Goal: Information Seeking & Learning: Learn about a topic

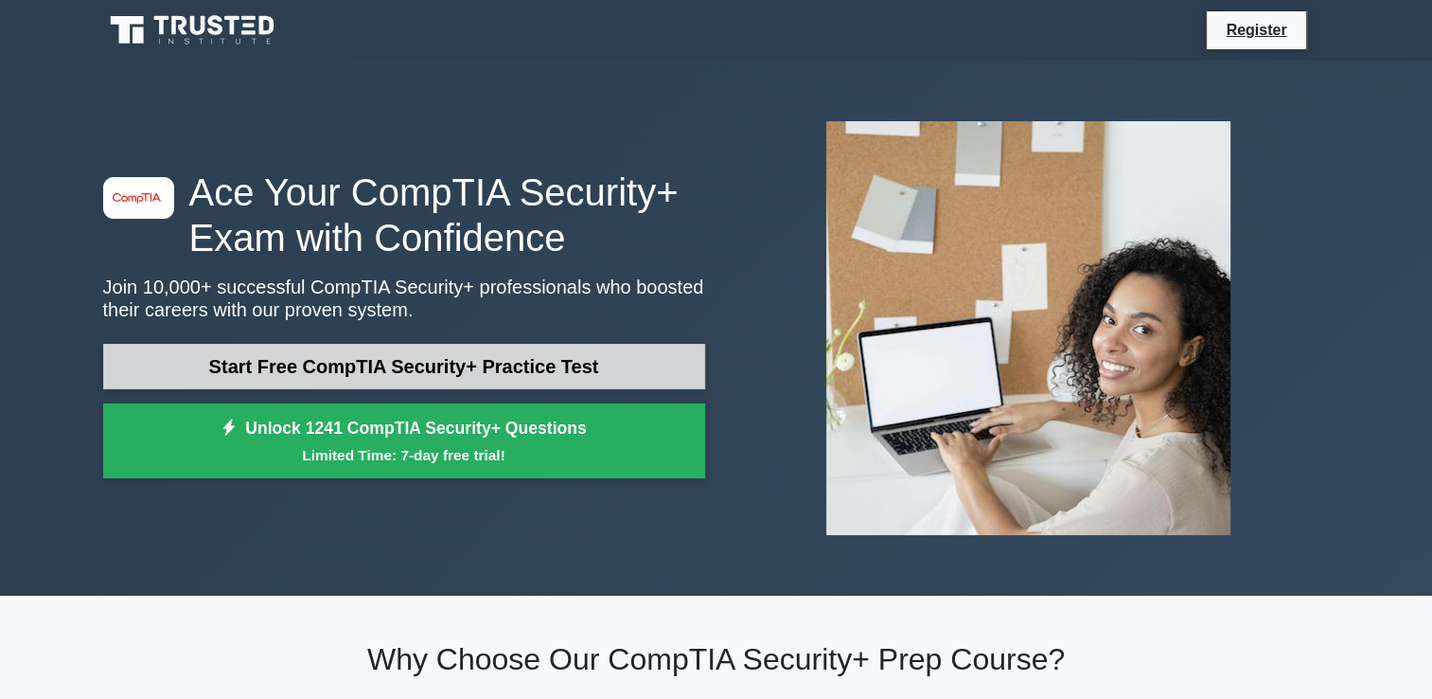
click at [547, 366] on link "Start Free CompTIA Security+ Practice Test" at bounding box center [404, 366] width 602 height 45
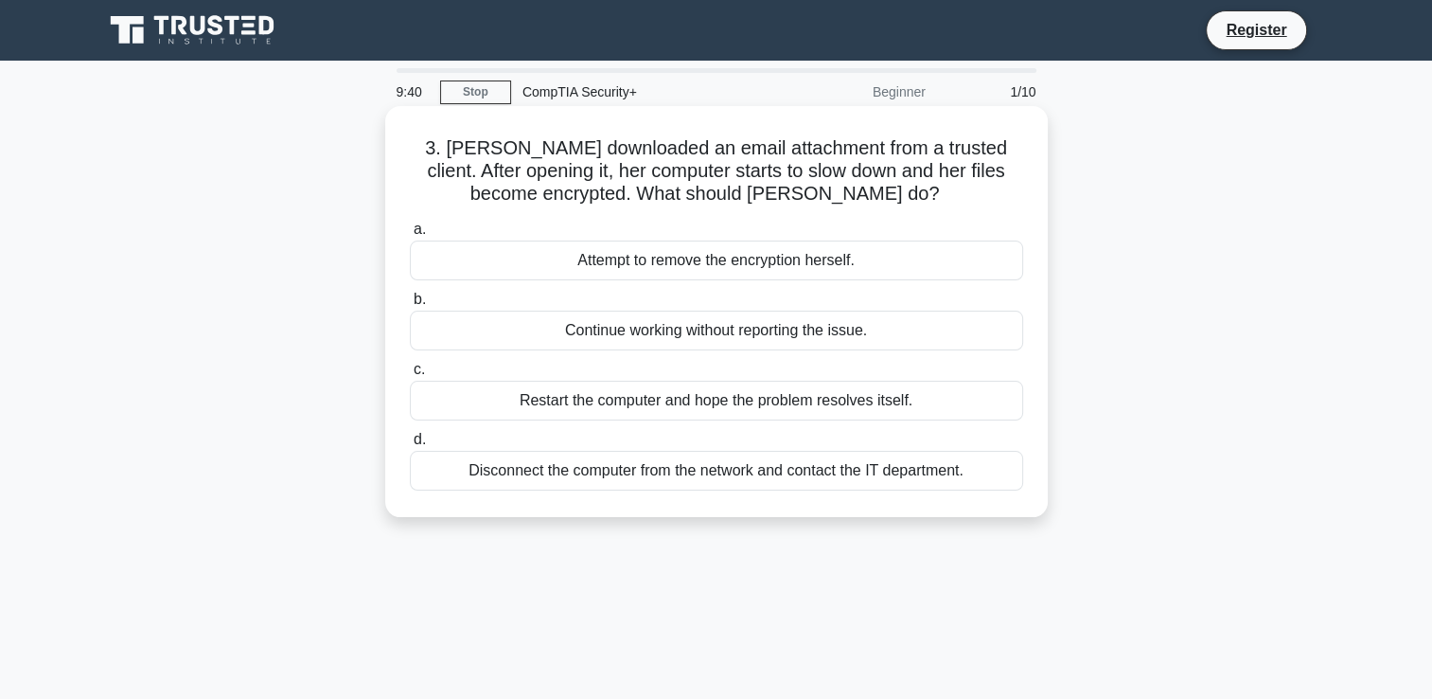
click at [597, 477] on div "Disconnect the computer from the network and contact the IT department." at bounding box center [716, 471] width 613 height 40
click at [410, 446] on input "d. Disconnect the computer from the network and contact the IT department." at bounding box center [410, 440] width 0 height 12
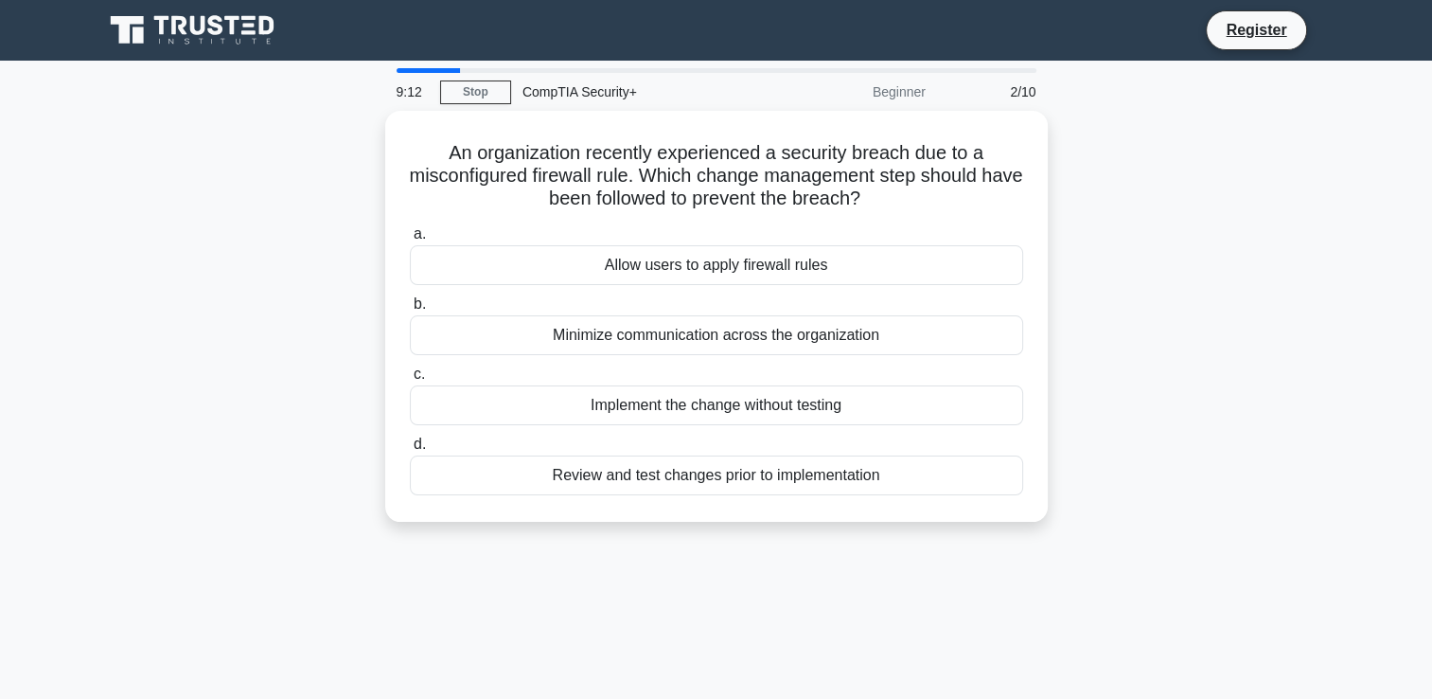
click at [597, 477] on div "Review and test changes prior to implementation" at bounding box center [716, 475] width 613 height 40
click at [410, 451] on input "d. Review and test changes prior to implementation" at bounding box center [410, 444] width 0 height 12
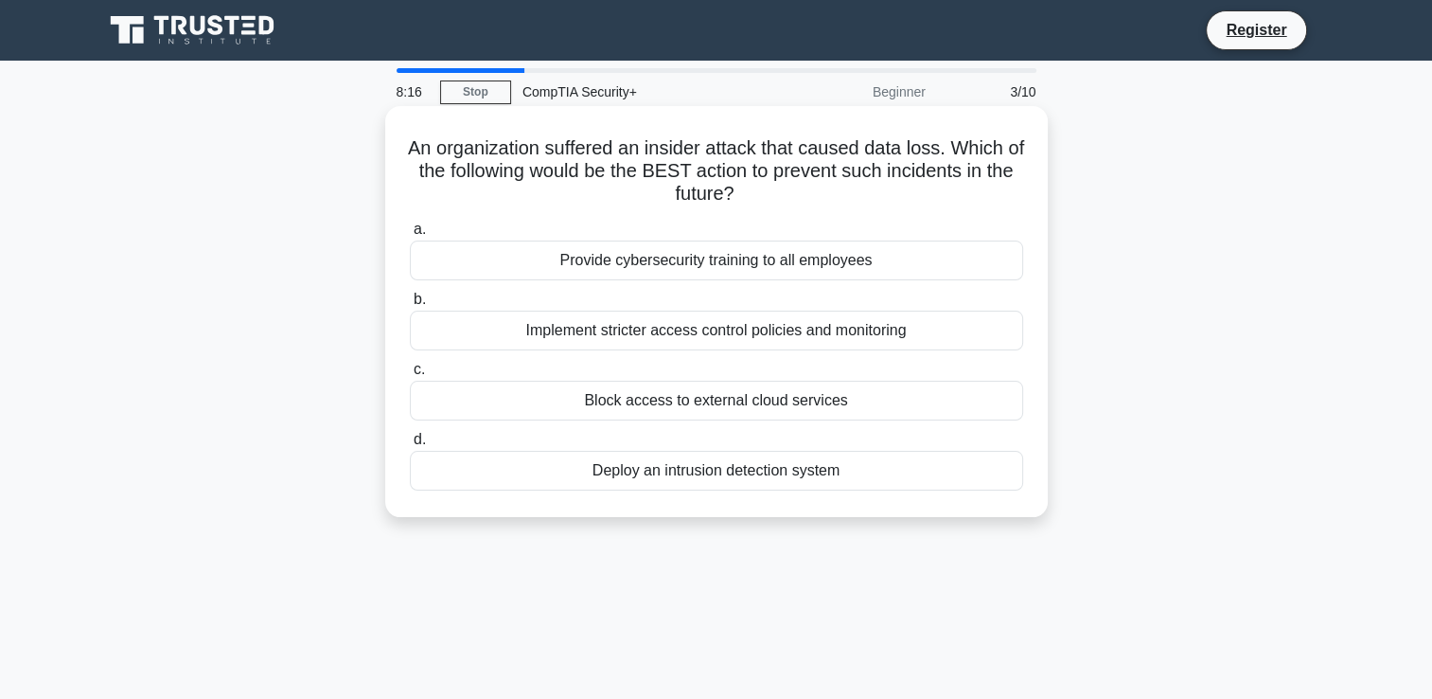
click at [634, 337] on div "Implement stricter access control policies and monitoring" at bounding box center [716, 331] width 613 height 40
click at [410, 306] on input "b. Implement stricter access control policies and monitoring" at bounding box center [410, 299] width 0 height 12
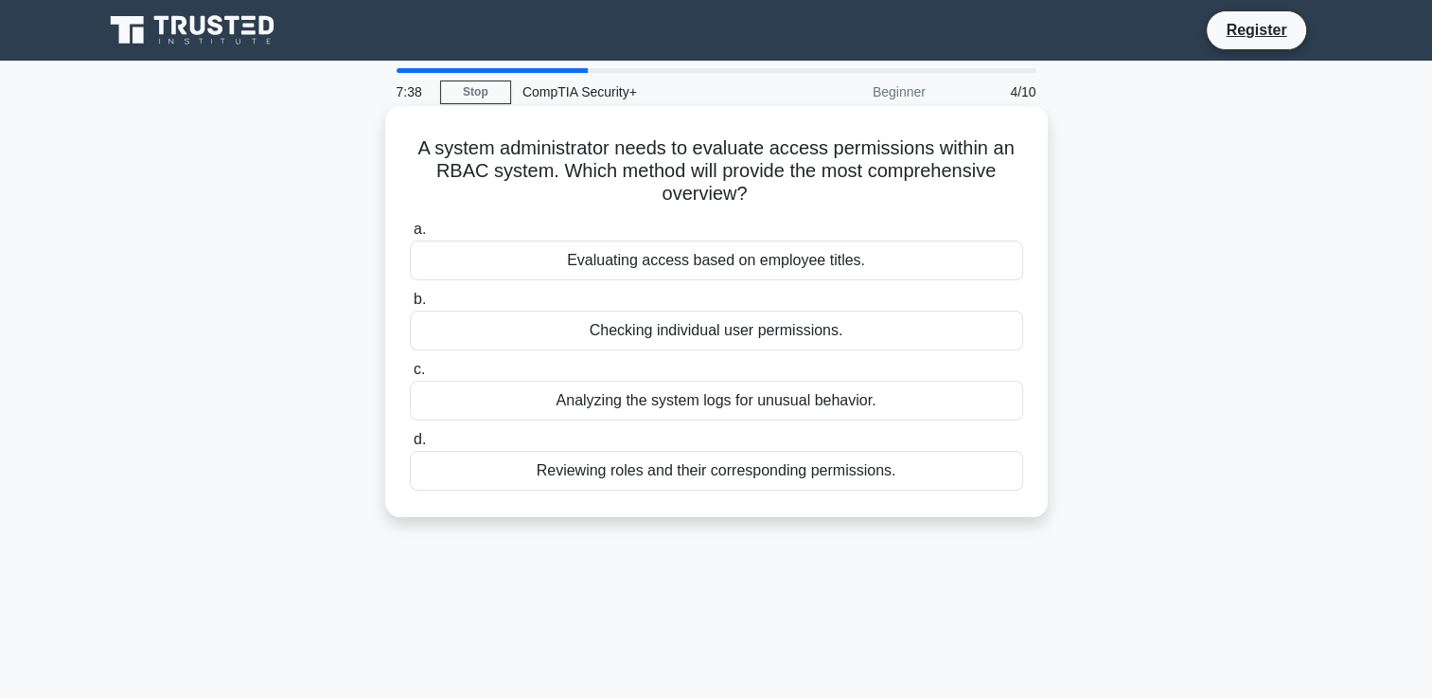
click at [708, 479] on div "Reviewing roles and their corresponding permissions." at bounding box center [716, 471] width 613 height 40
click at [410, 446] on input "d. Reviewing roles and their corresponding permissions." at bounding box center [410, 440] width 0 height 12
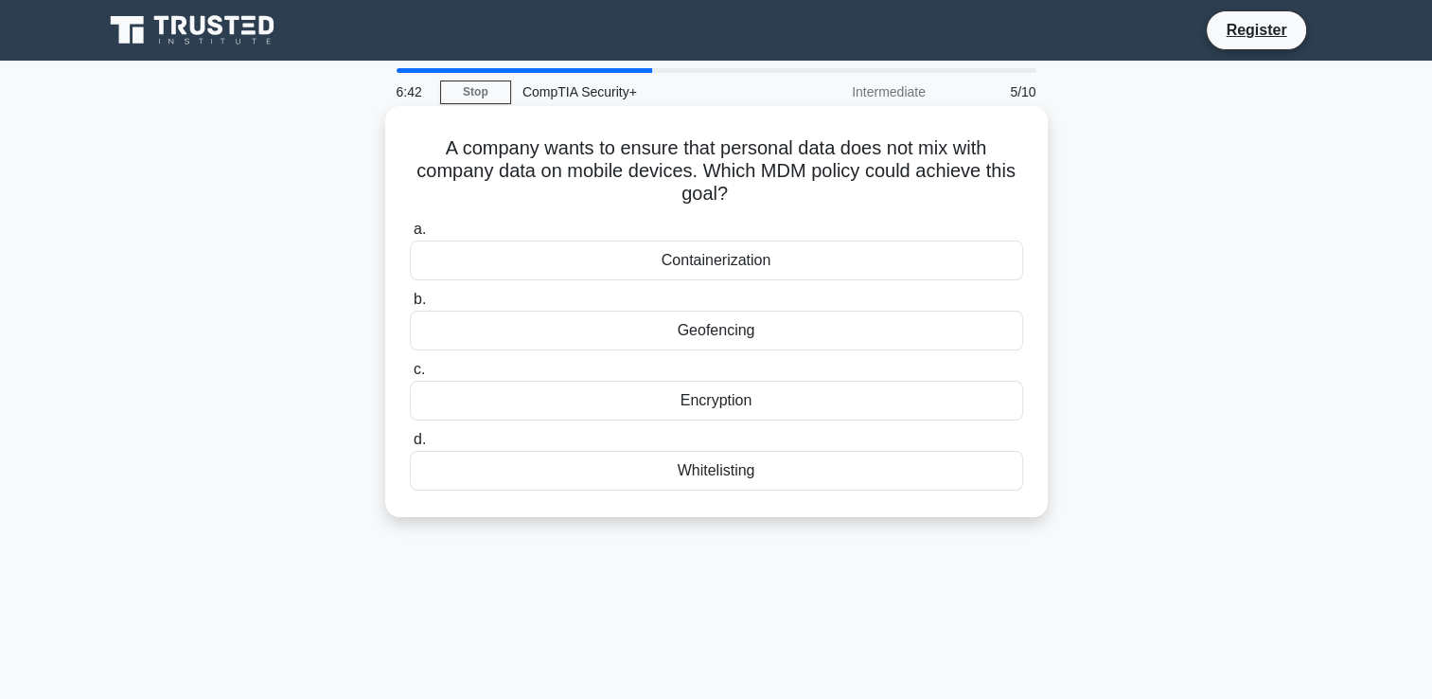
click at [741, 331] on div "Geofencing" at bounding box center [716, 331] width 613 height 40
click at [410, 306] on input "b. Geofencing" at bounding box center [410, 299] width 0 height 12
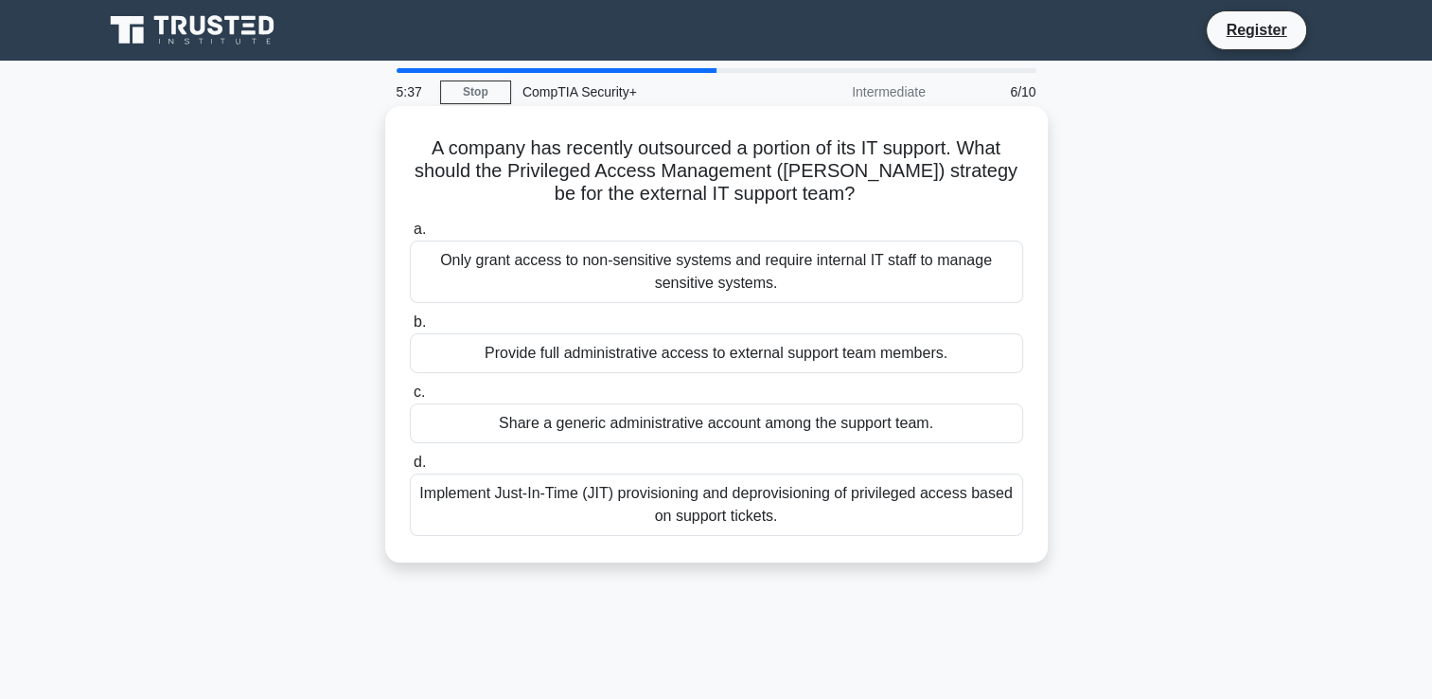
click at [857, 272] on div "Only grant access to non-sensitive systems and require internal IT staff to man…" at bounding box center [716, 271] width 613 height 62
click at [410, 236] on input "a. Only grant access to non-sensitive systems and require internal IT staff to …" at bounding box center [410, 229] width 0 height 12
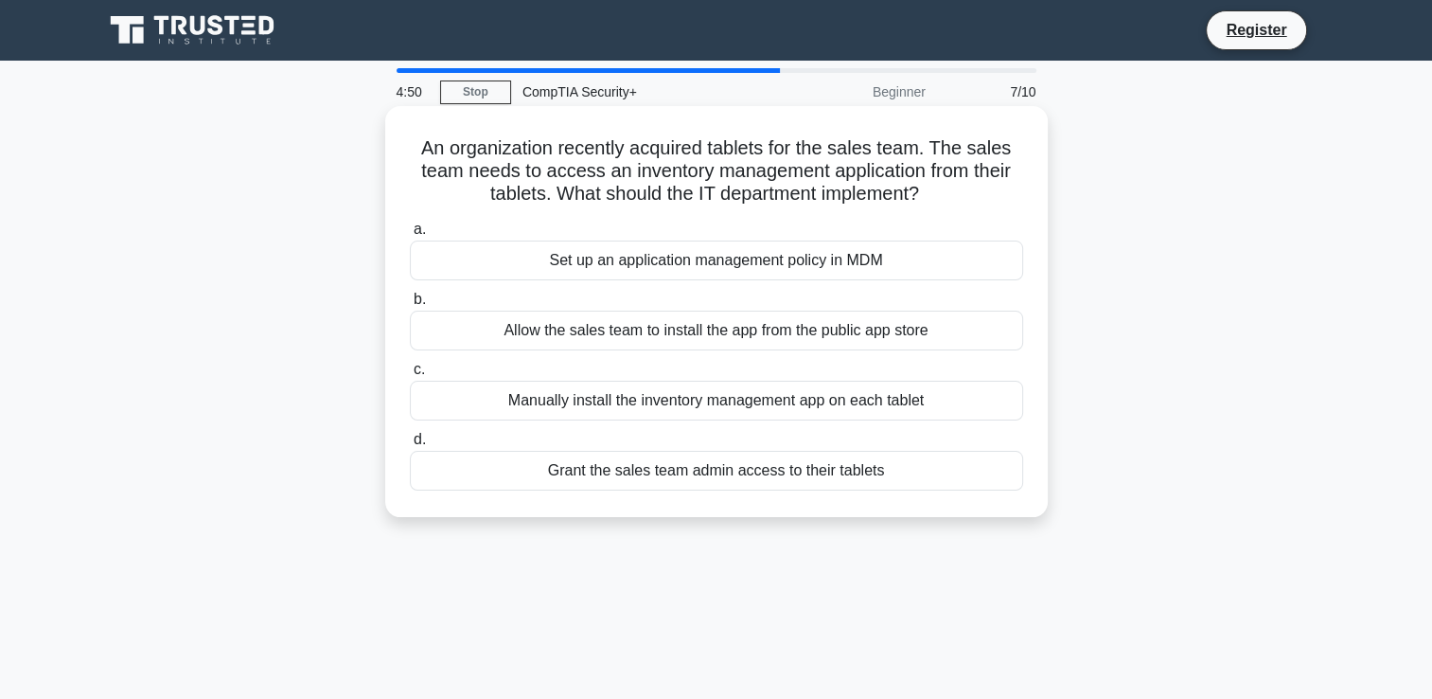
click at [855, 268] on div "Set up an application management policy in MDM" at bounding box center [716, 260] width 613 height 40
click at [410, 236] on input "a. Set up an application management policy in MDM" at bounding box center [410, 229] width 0 height 12
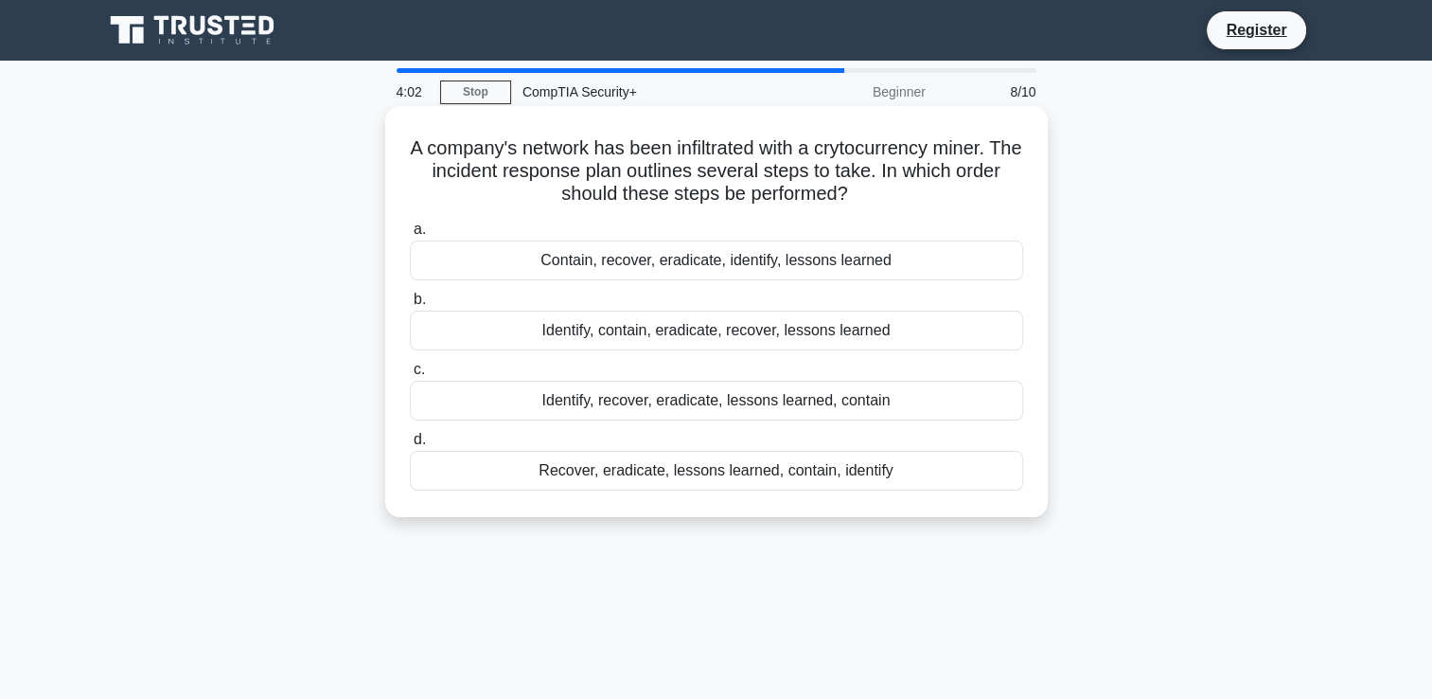
click at [806, 400] on div "Identify, recover, eradicate, lessons learned, contain" at bounding box center [716, 401] width 613 height 40
click at [410, 376] on input "c. Identify, recover, eradicate, lessons learned, contain" at bounding box center [410, 370] width 0 height 12
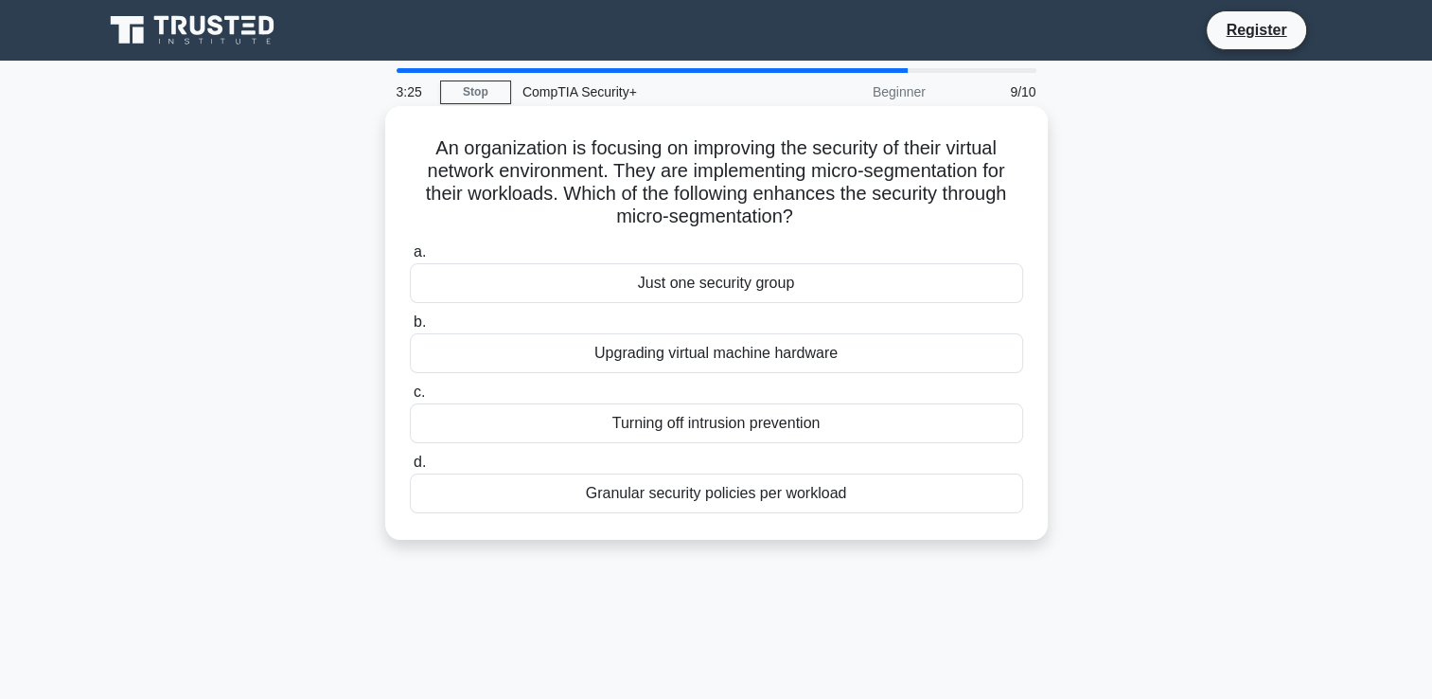
click at [773, 504] on div "Granular security policies per workload" at bounding box center [716, 493] width 613 height 40
click at [410, 469] on input "d. Granular security policies per workload" at bounding box center [410, 462] width 0 height 12
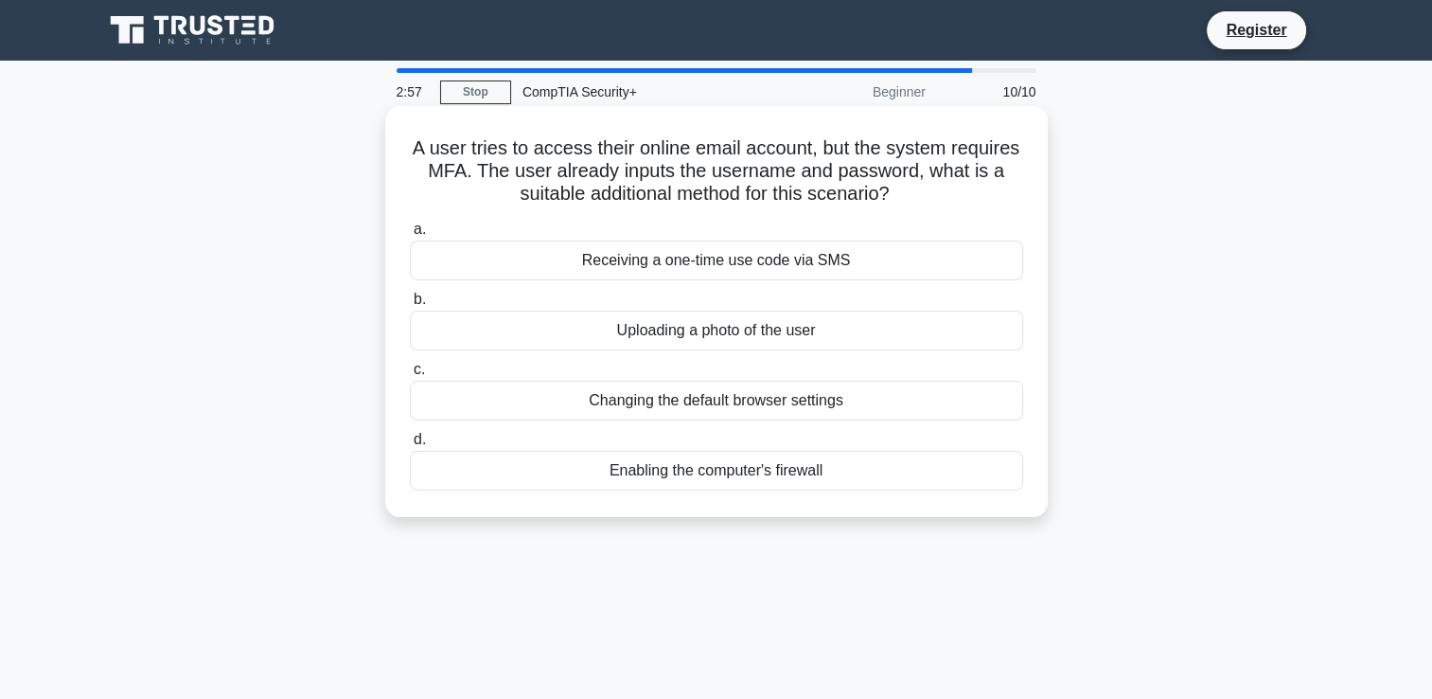
click at [877, 255] on div "Receiving a one-time use code via SMS" at bounding box center [716, 260] width 613 height 40
click at [410, 236] on input "a. Receiving a one-time use code via SMS" at bounding box center [410, 229] width 0 height 12
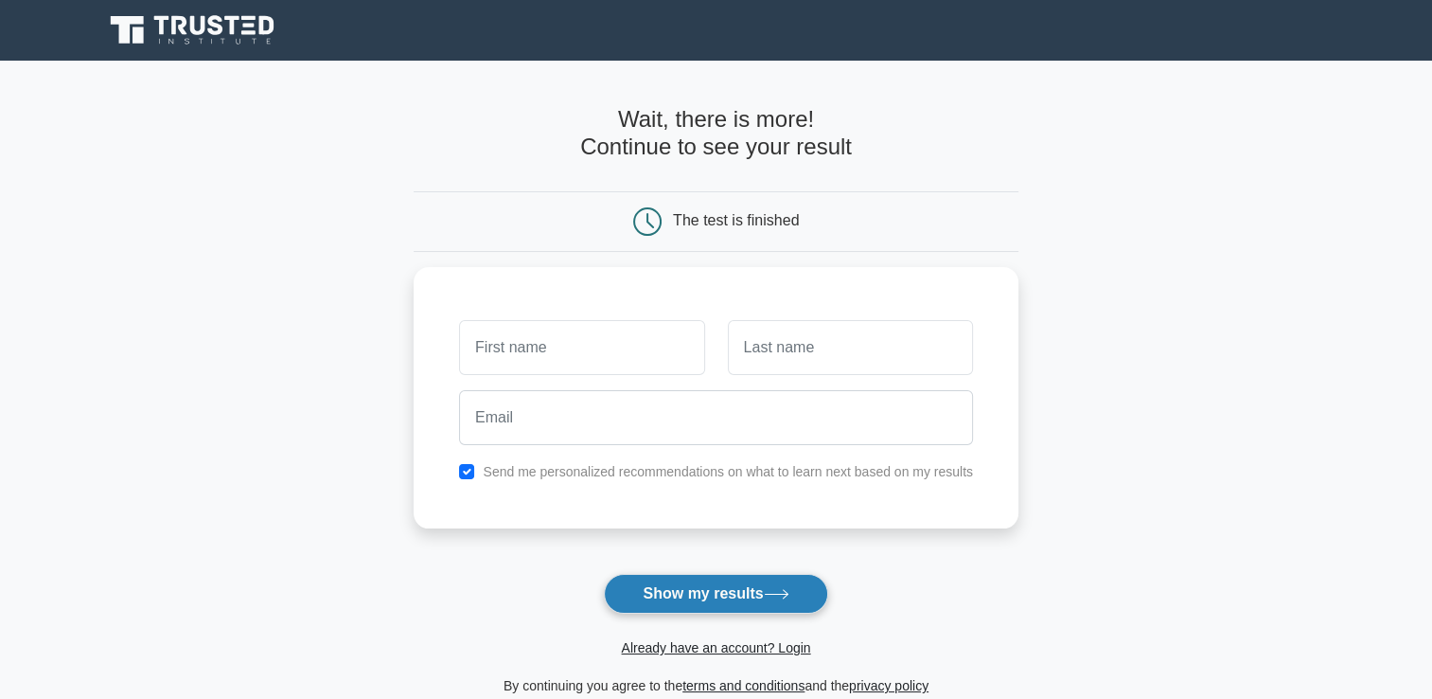
click at [739, 585] on button "Show my results" at bounding box center [715, 594] width 223 height 40
type input "eliz"
click at [739, 584] on button "Show my results" at bounding box center [715, 594] width 223 height 40
type input "ok"
click at [779, 591] on icon at bounding box center [777, 594] width 26 height 10
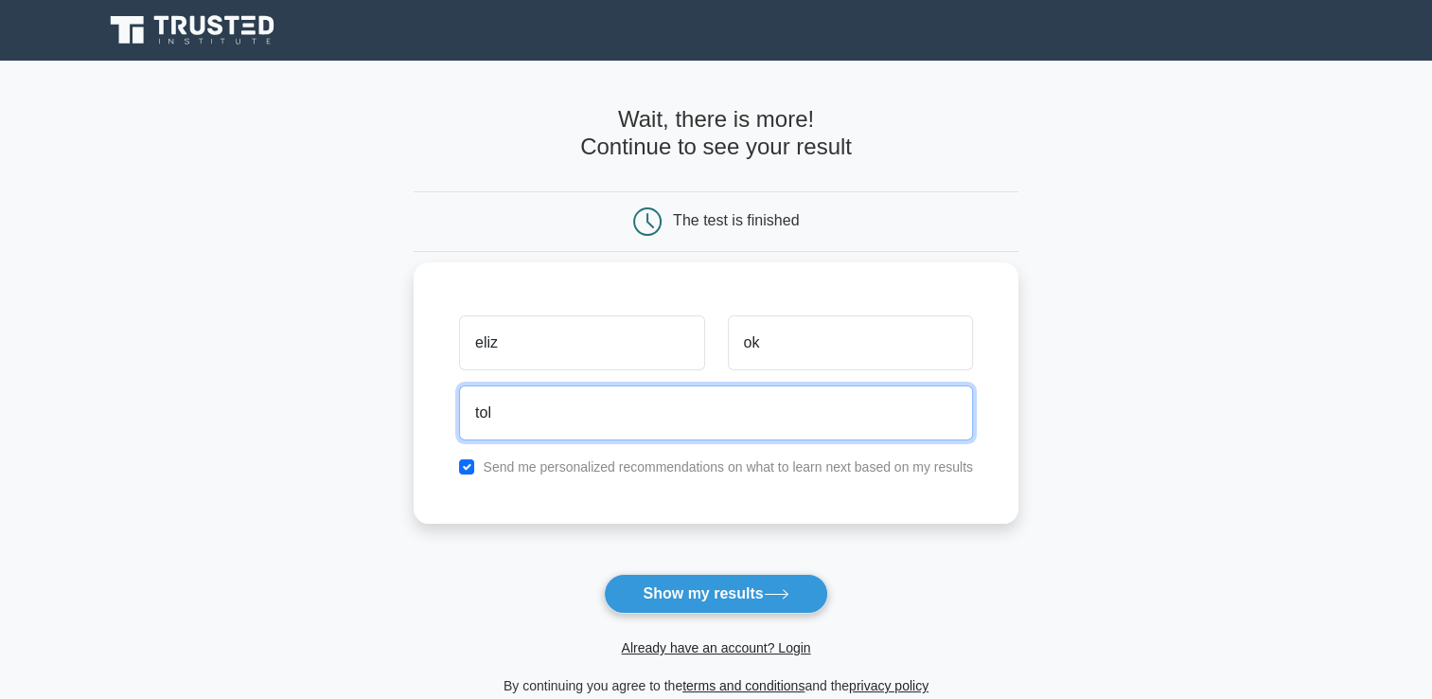
type input "tolueliz321@gmail.com"
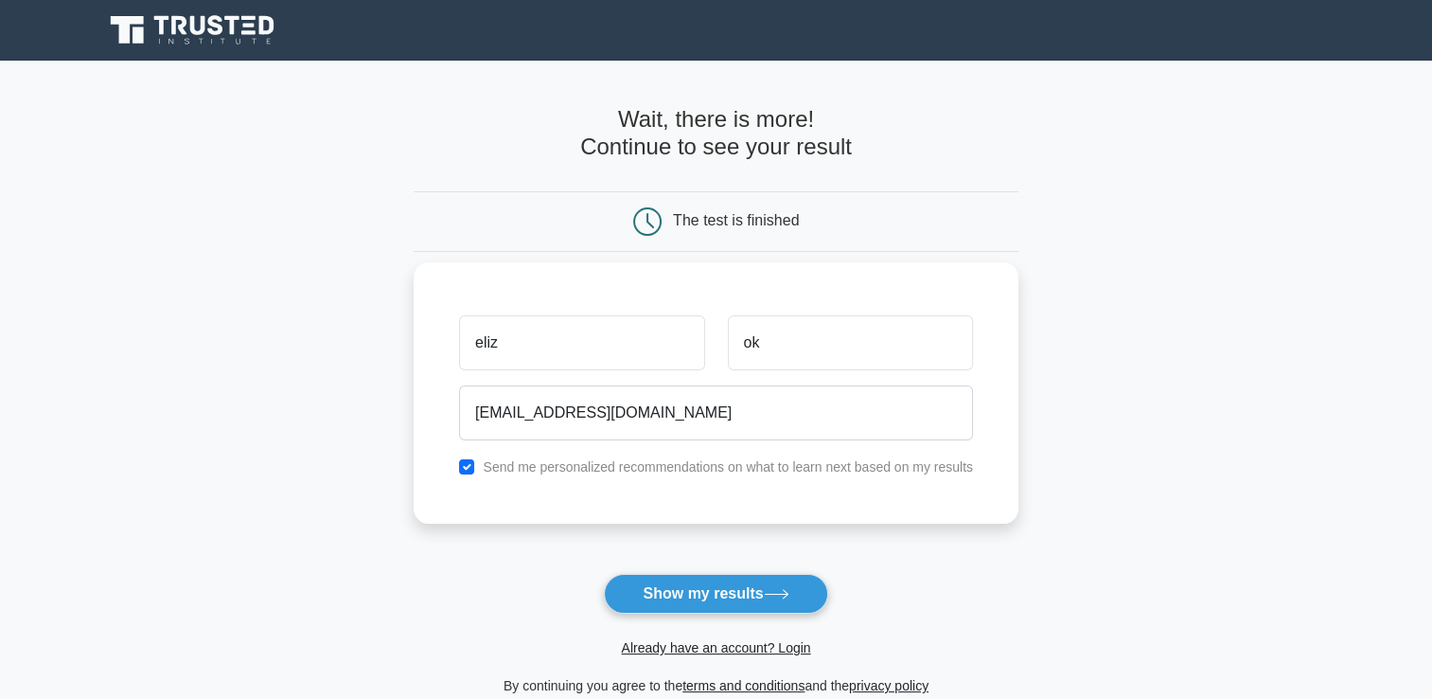
click at [782, 466] on label "Send me personalized recommendations on what to learn next based on my results" at bounding box center [728, 466] width 490 height 15
click at [470, 465] on input "checkbox" at bounding box center [466, 466] width 15 height 15
checkbox input "false"
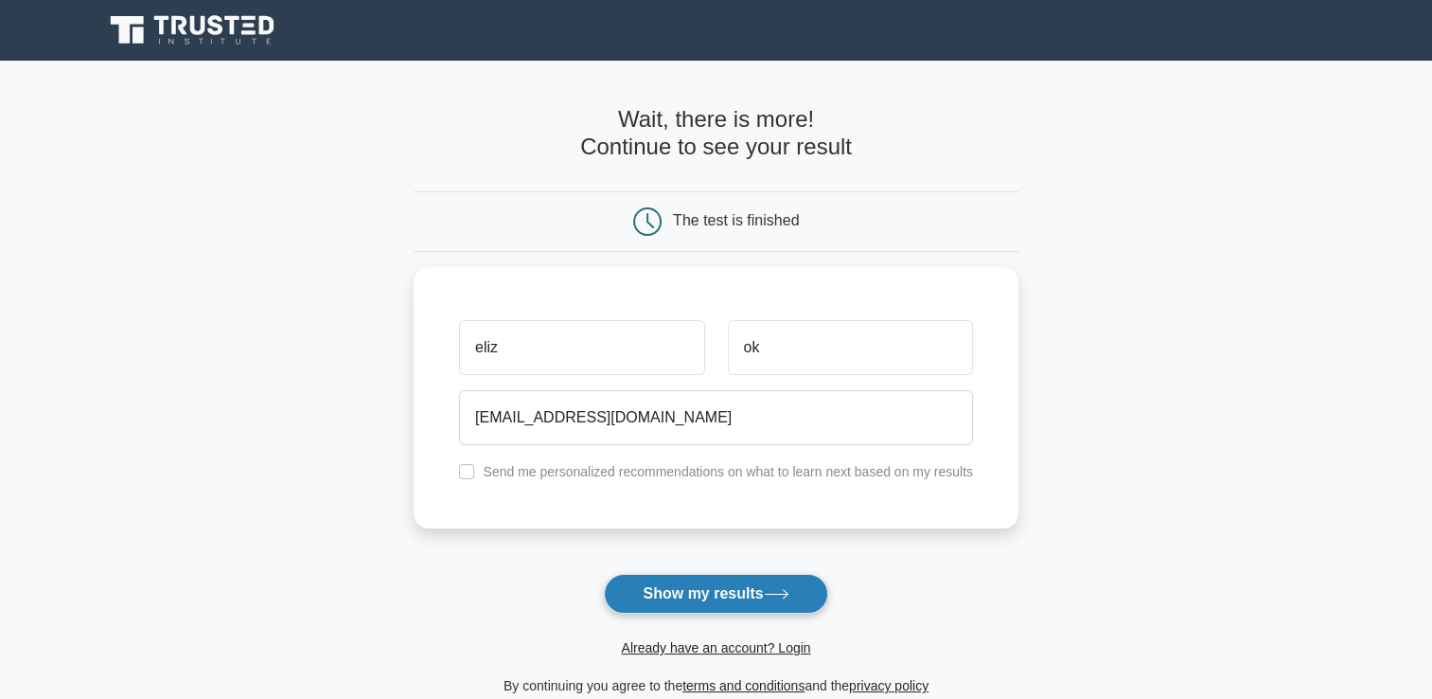
click at [638, 586] on button "Show my results" at bounding box center [715, 594] width 223 height 40
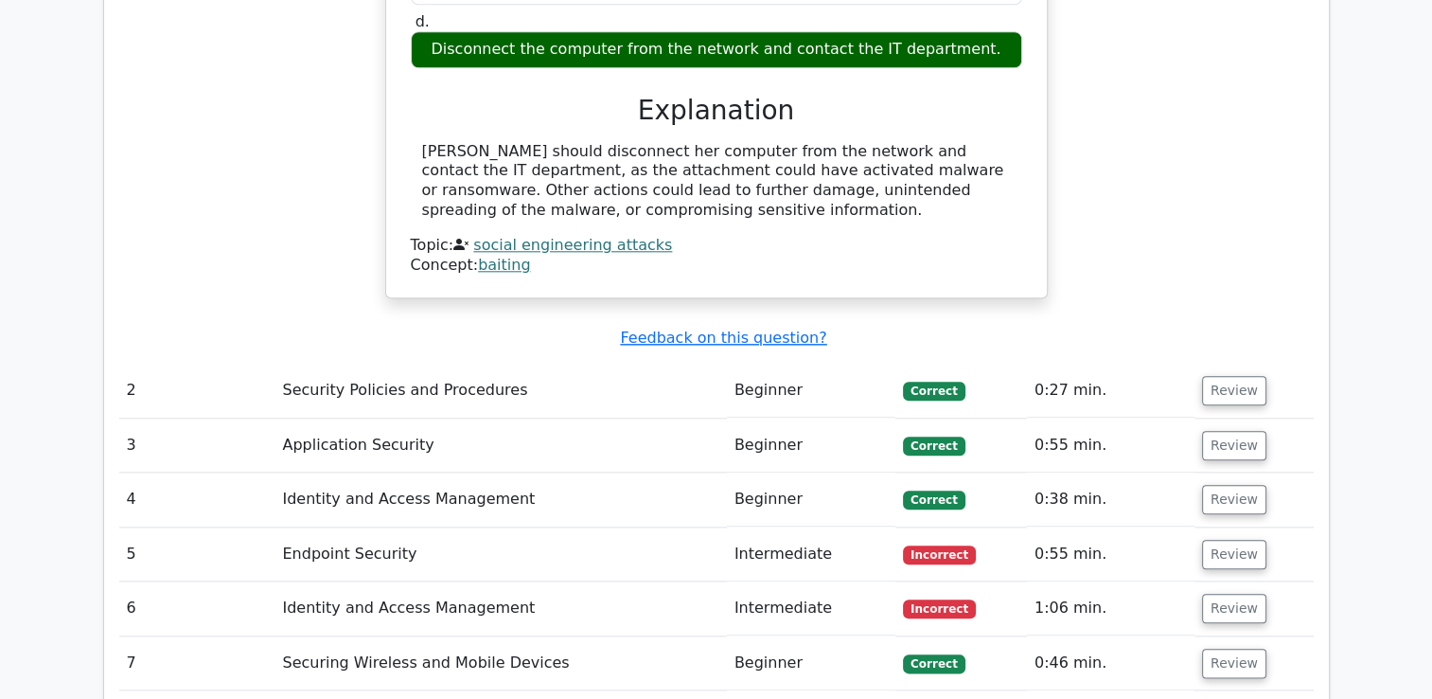
scroll to position [2235, 0]
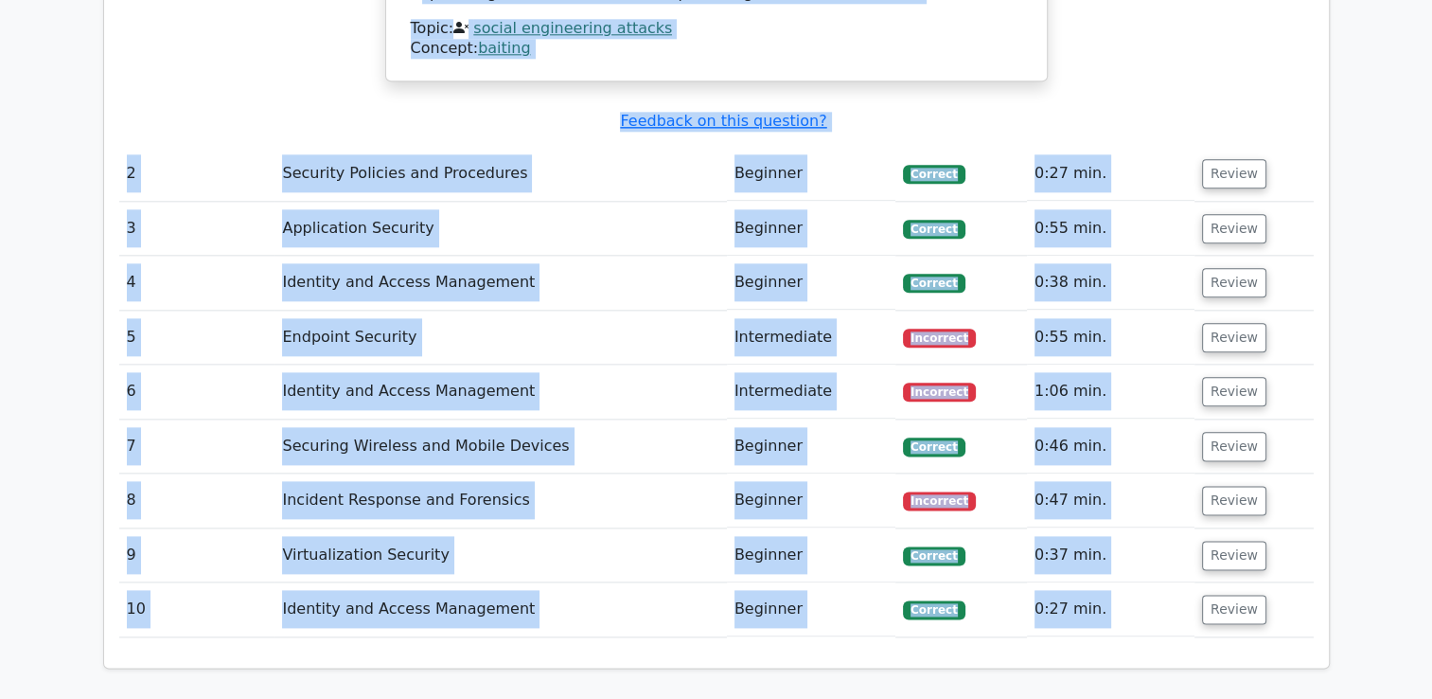
drag, startPoint x: 697, startPoint y: 559, endPoint x: 1055, endPoint y: 655, distance: 370.7
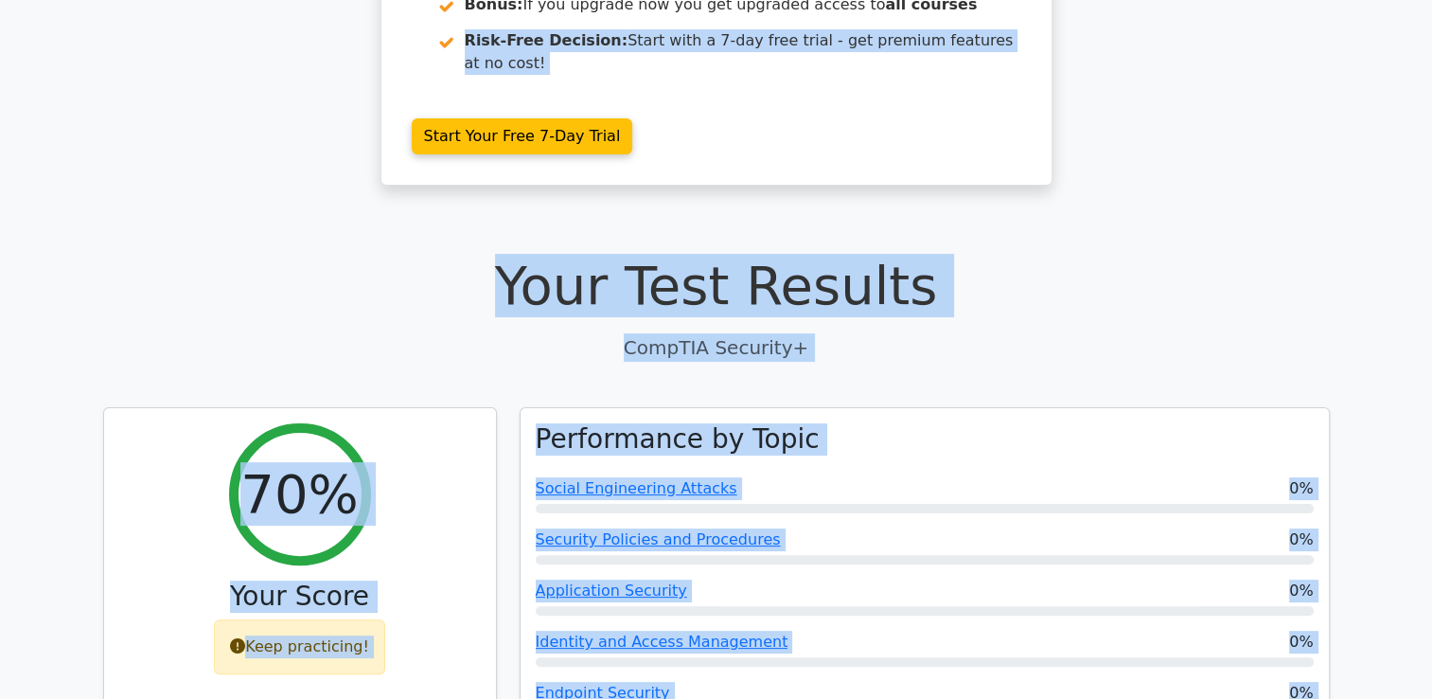
scroll to position [0, 0]
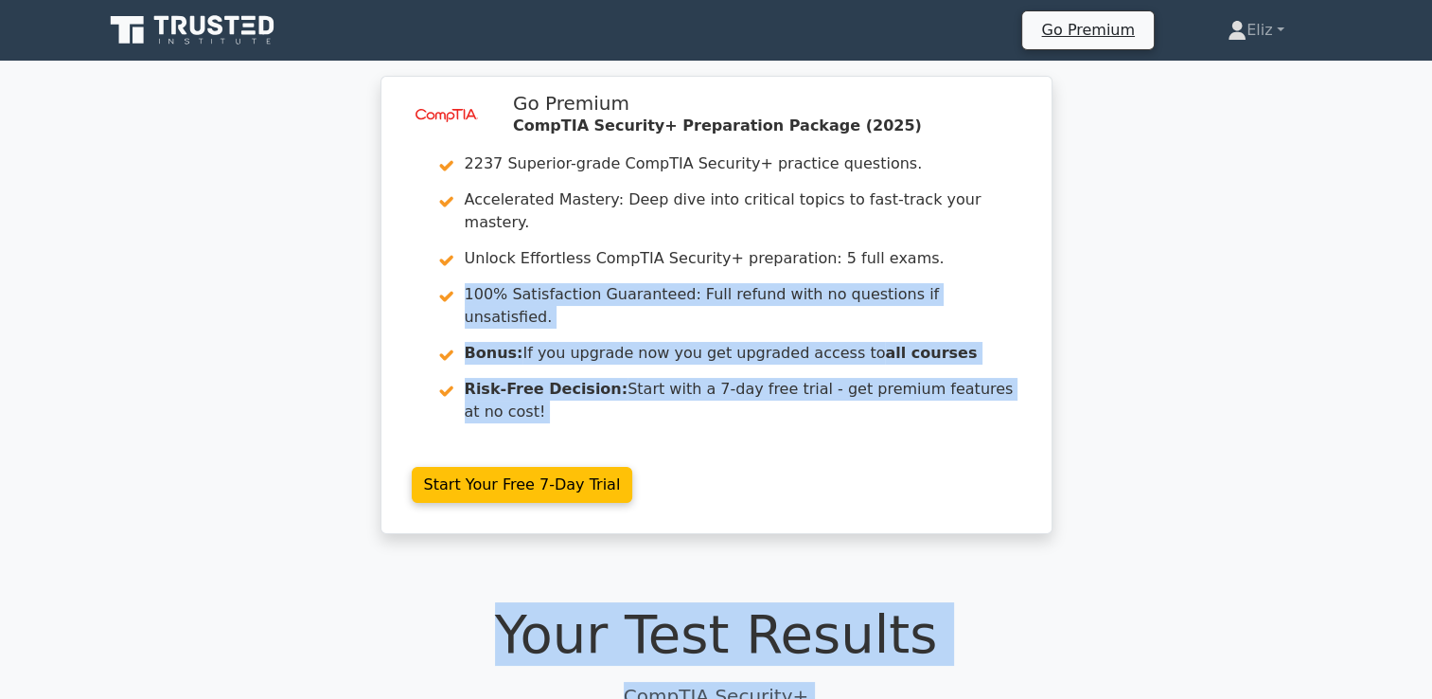
drag, startPoint x: 57, startPoint y: 524, endPoint x: 181, endPoint y: 169, distance: 376.1
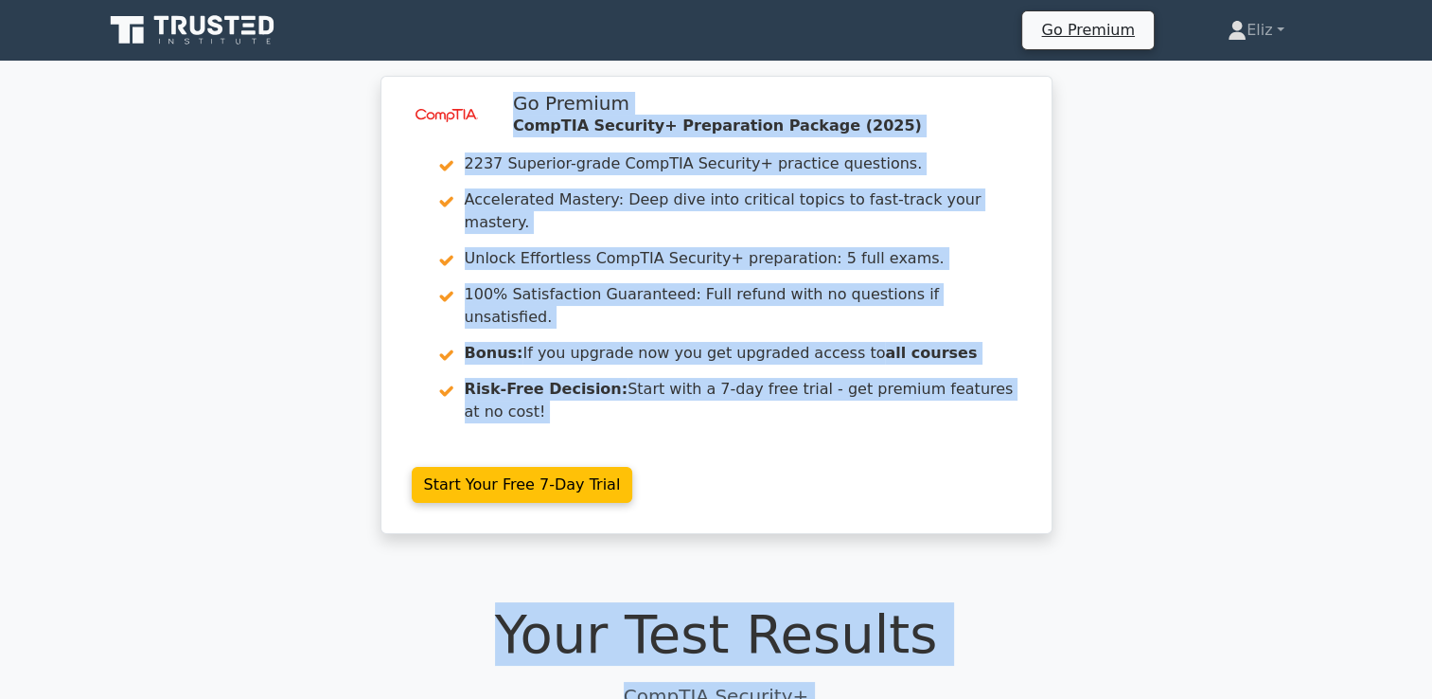
drag, startPoint x: 181, startPoint y: 169, endPoint x: 173, endPoint y: 39, distance: 129.9
click at [173, 39] on icon at bounding box center [194, 30] width 182 height 36
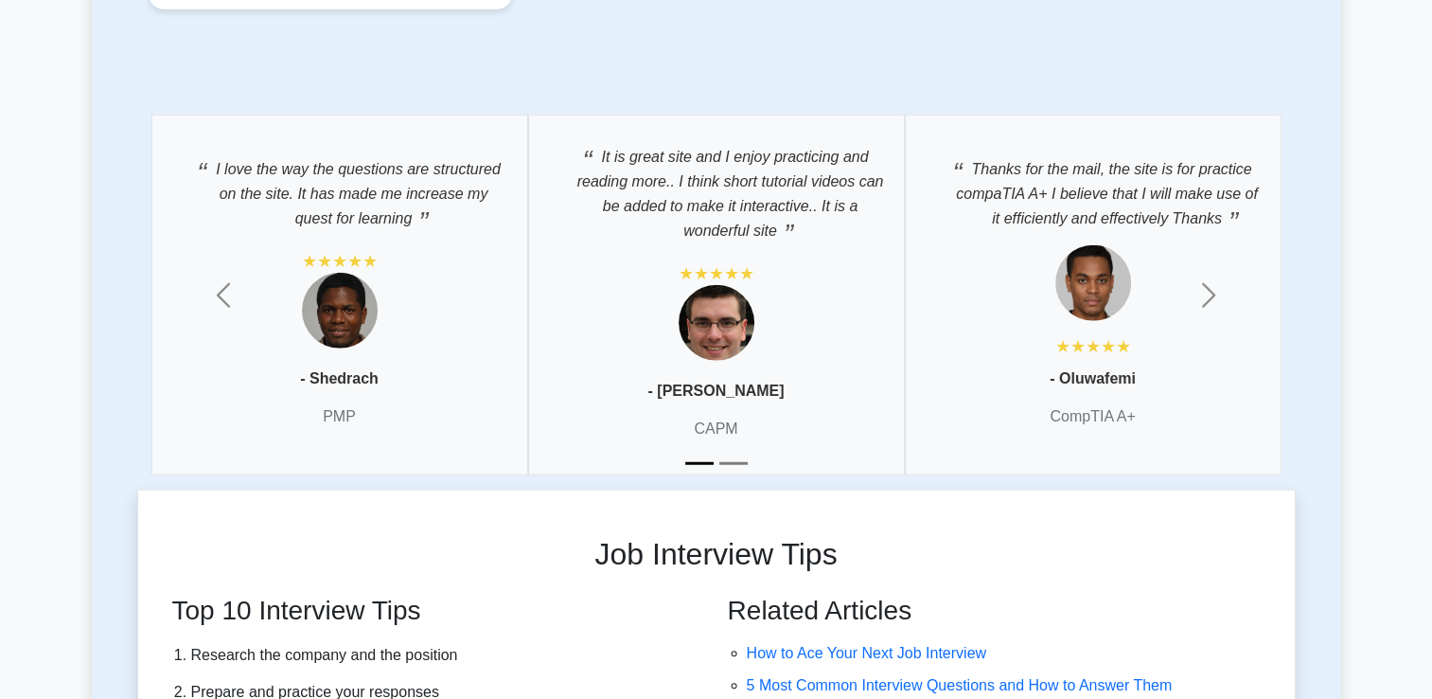
scroll to position [4747, 0]
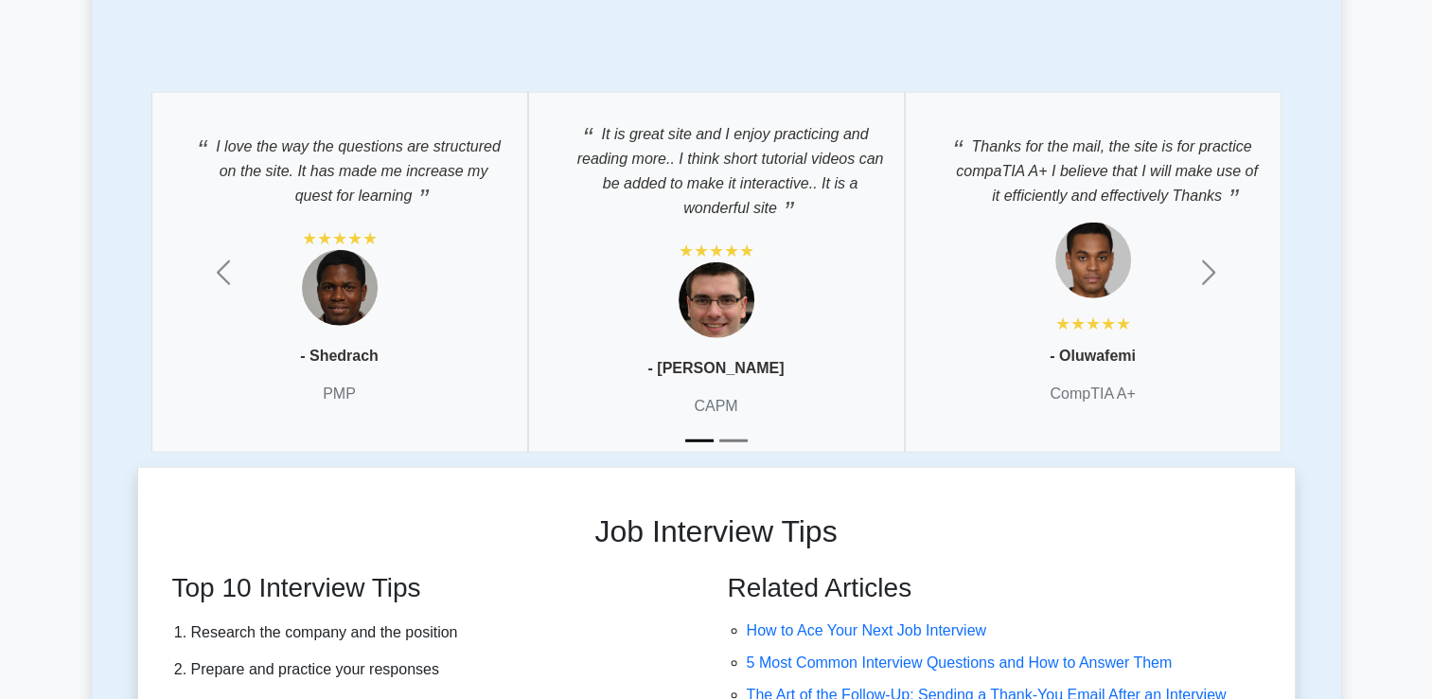
click at [734, 432] on button "Slide 2" at bounding box center [734, 441] width 28 height 22
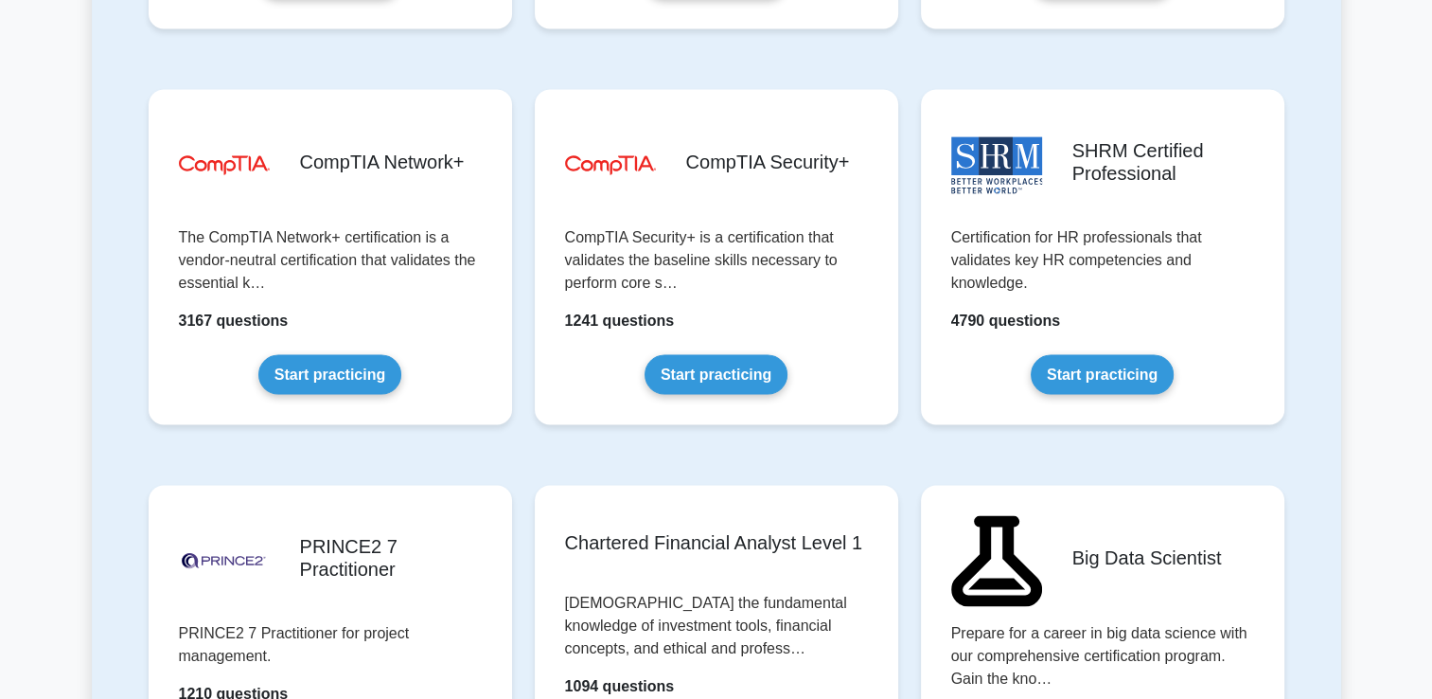
scroll to position [3526, 0]
